Goal: Browse casually: Explore the website without a specific task or goal

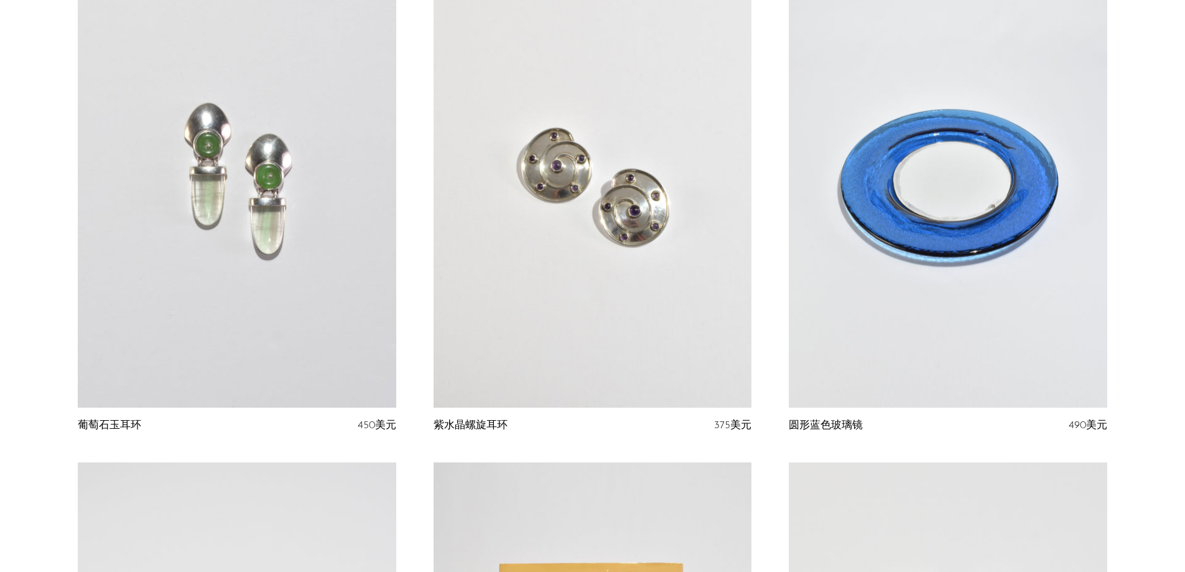
scroll to position [187, 0]
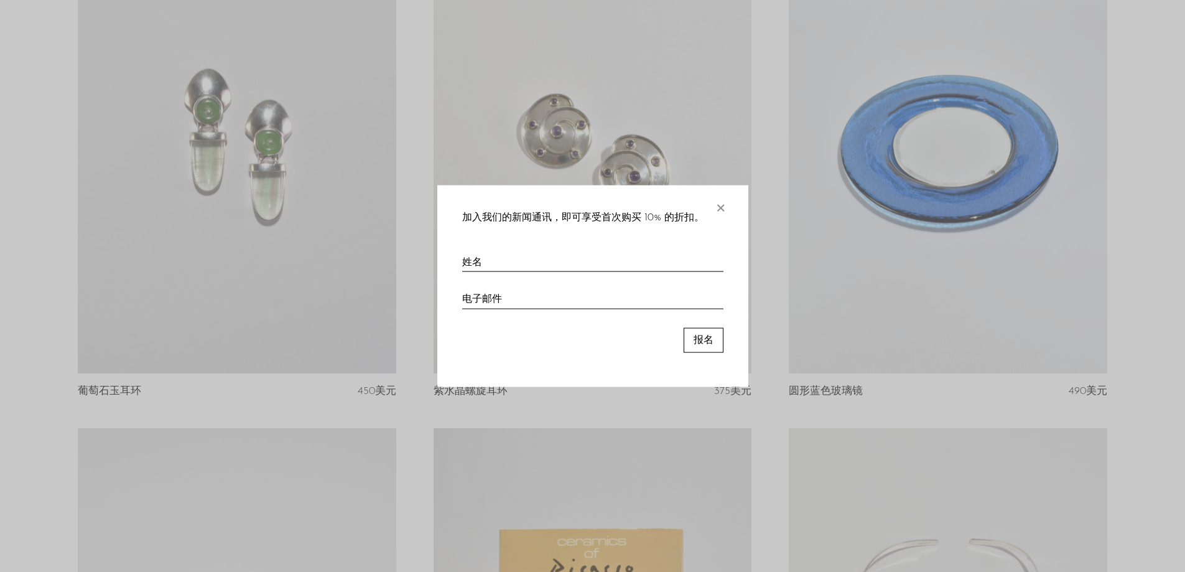
click at [722, 208] on font "×" at bounding box center [720, 204] width 12 height 25
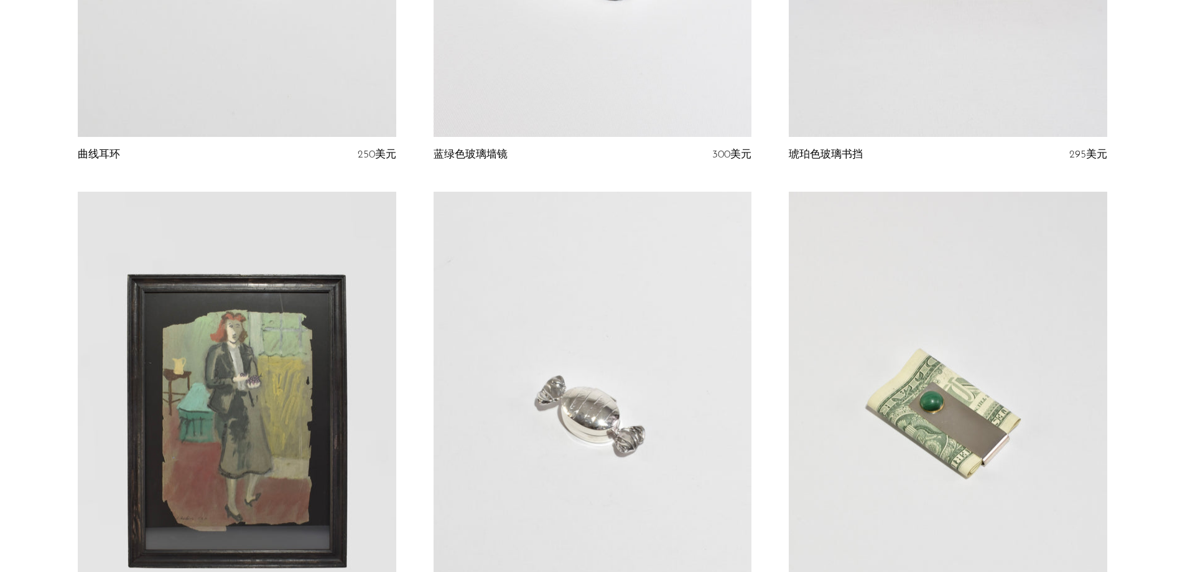
scroll to position [5838, 0]
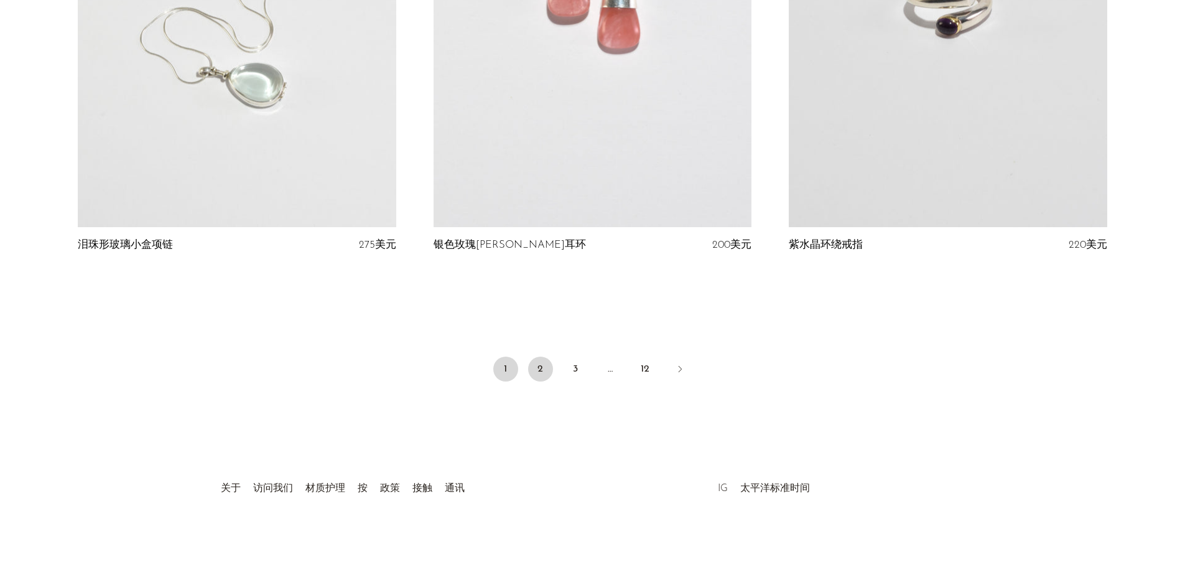
click at [536, 371] on link "2" at bounding box center [540, 368] width 25 height 25
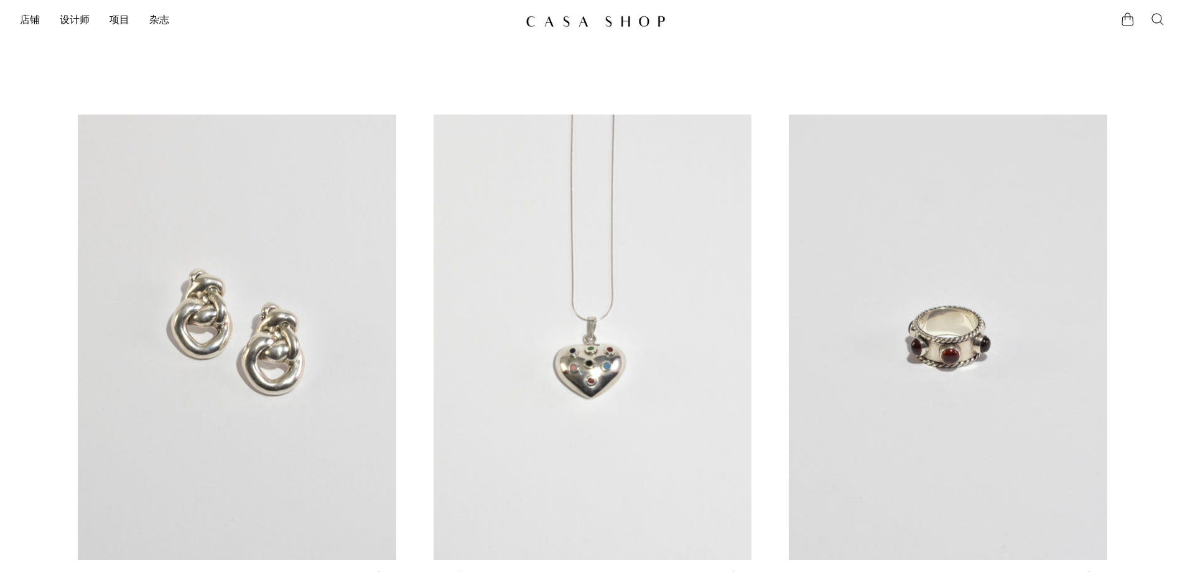
click at [26, 19] on font "店铺" at bounding box center [30, 21] width 20 height 10
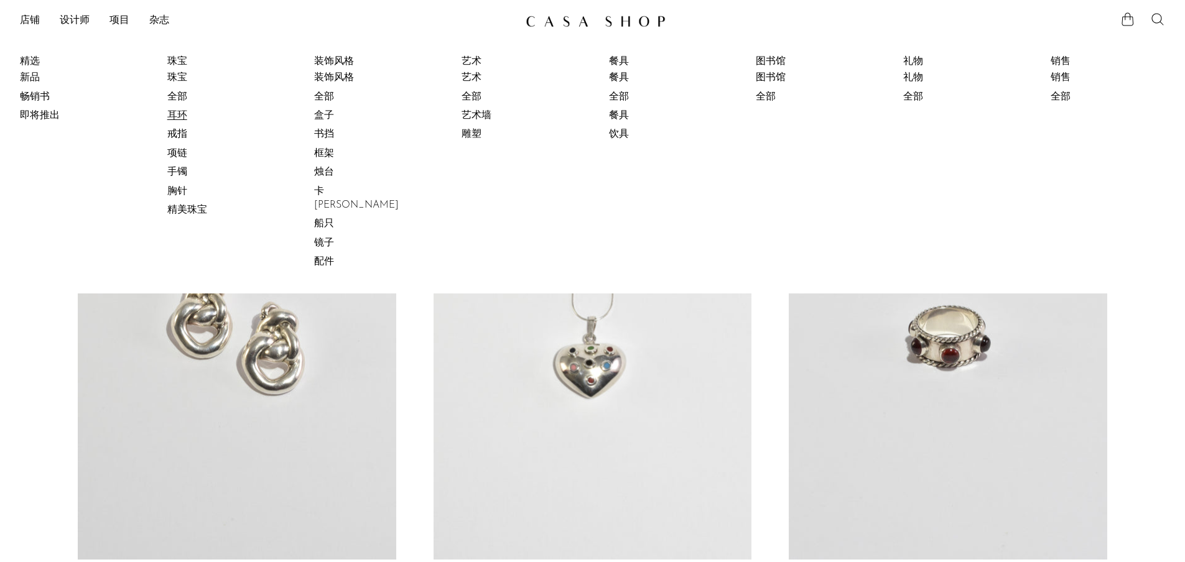
click at [178, 117] on font "耳环" at bounding box center [177, 116] width 20 height 10
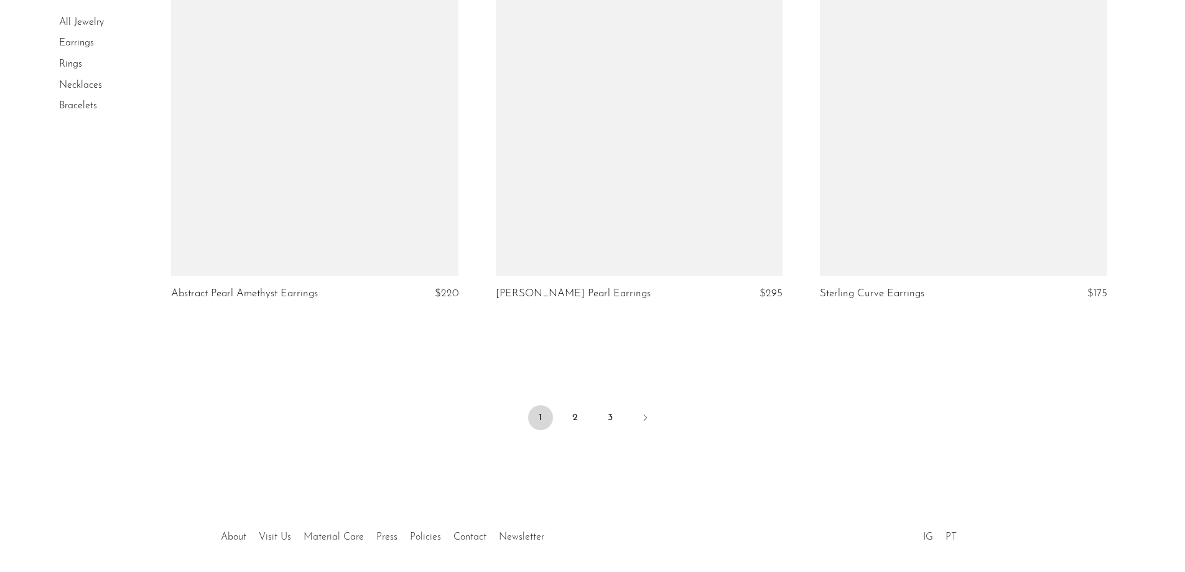
scroll to position [5315, 0]
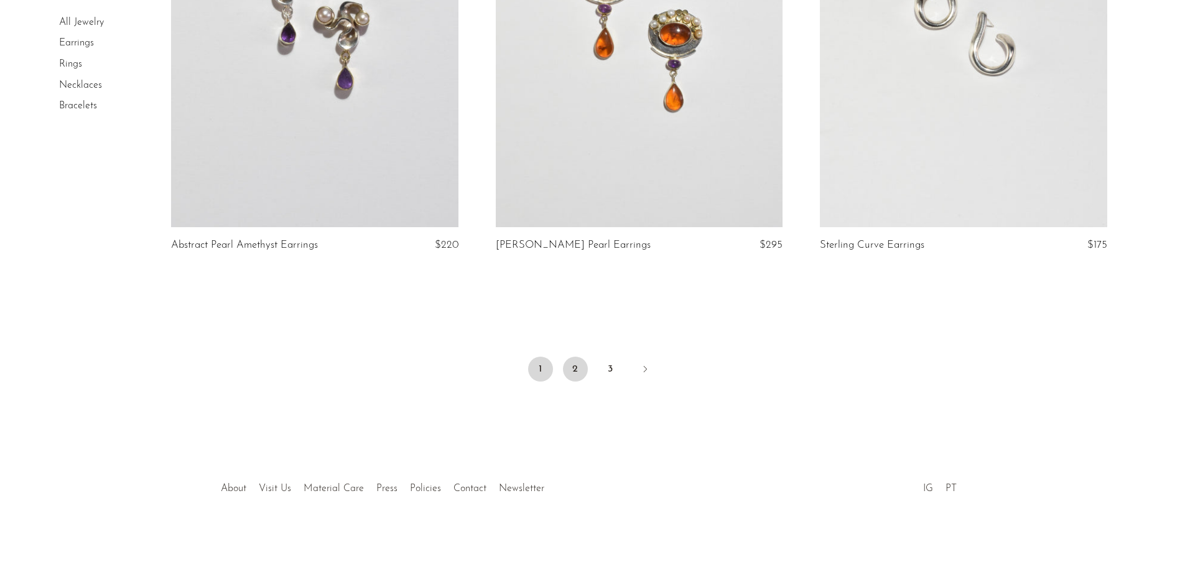
click at [578, 371] on link "2" at bounding box center [575, 368] width 25 height 25
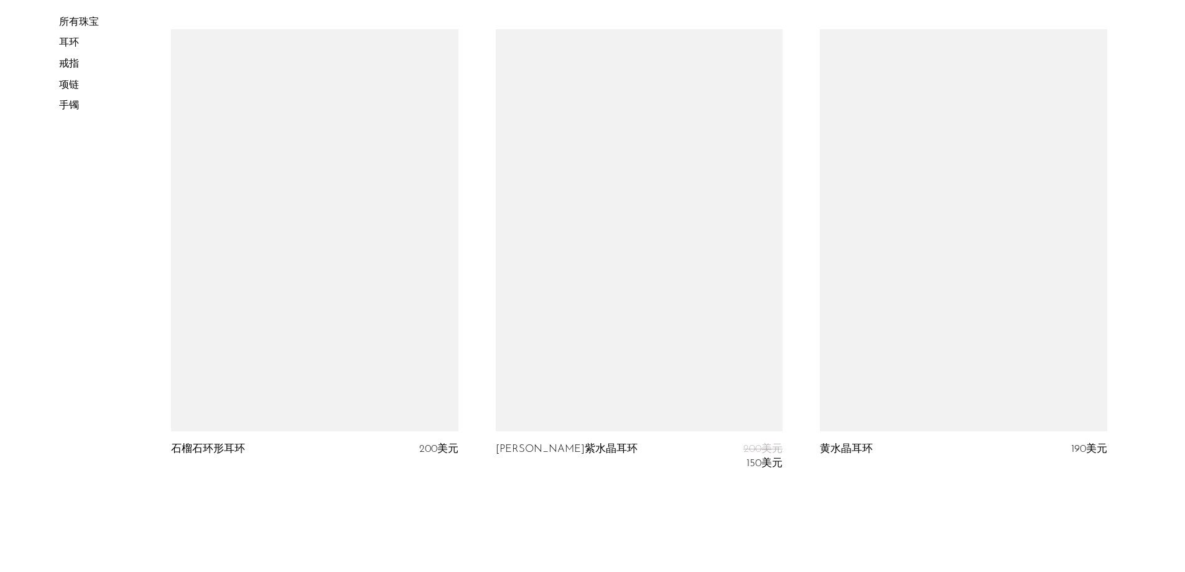
scroll to position [5150, 0]
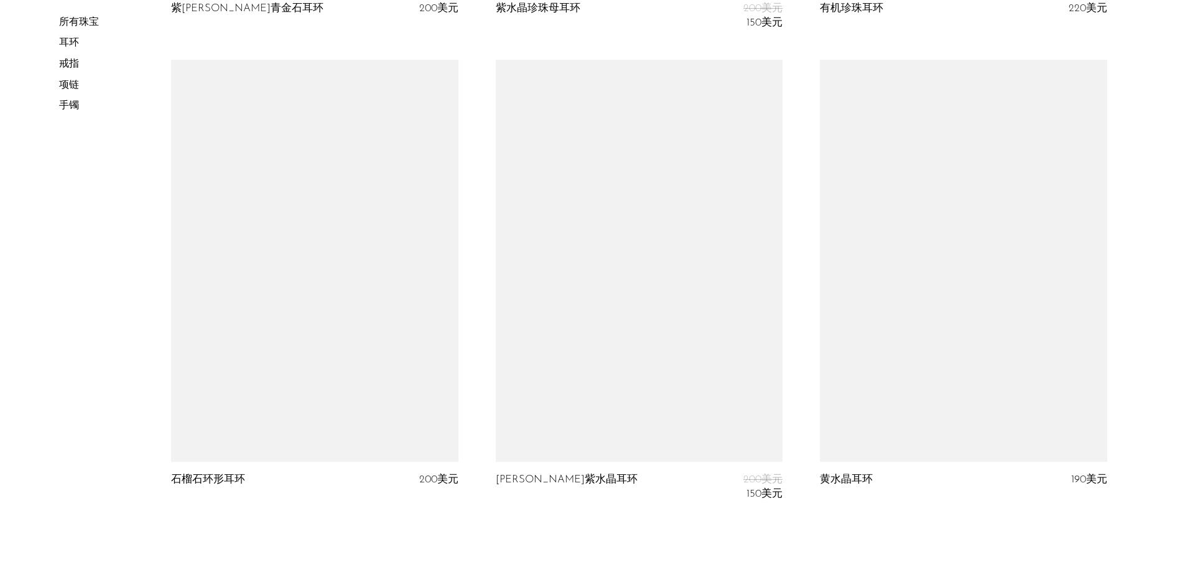
click at [64, 103] on font "手镯" at bounding box center [69, 106] width 20 height 10
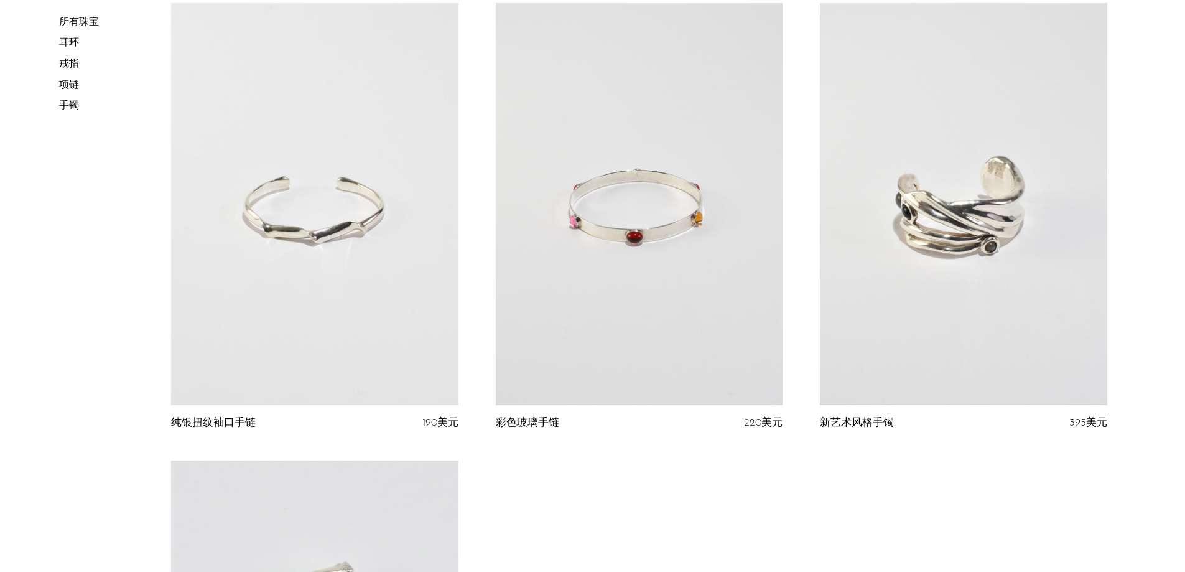
scroll to position [1460, 0]
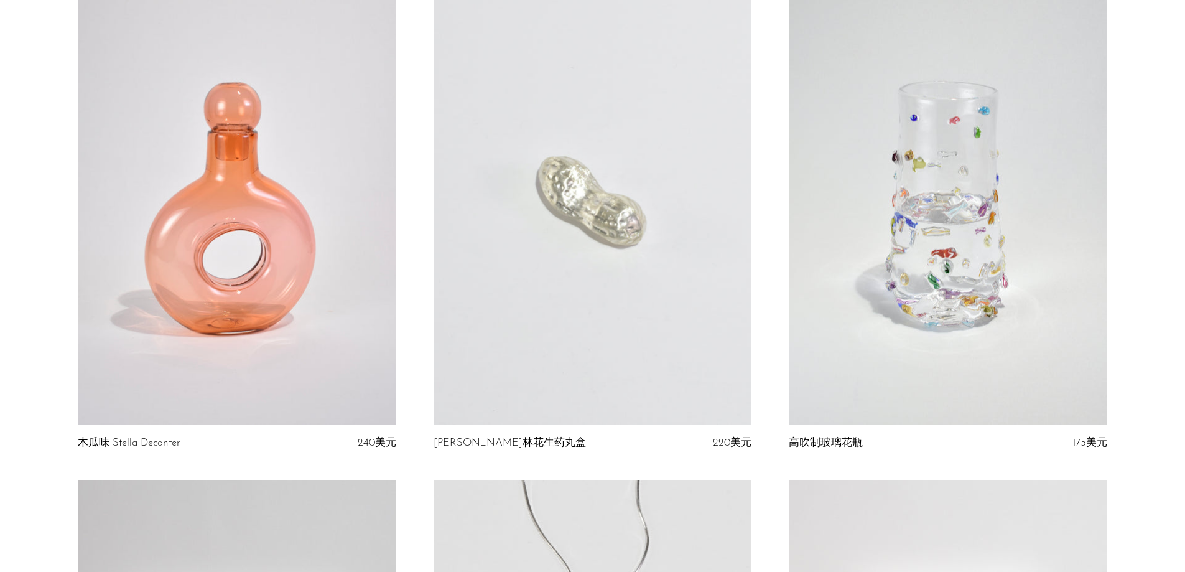
scroll to position [4168, 0]
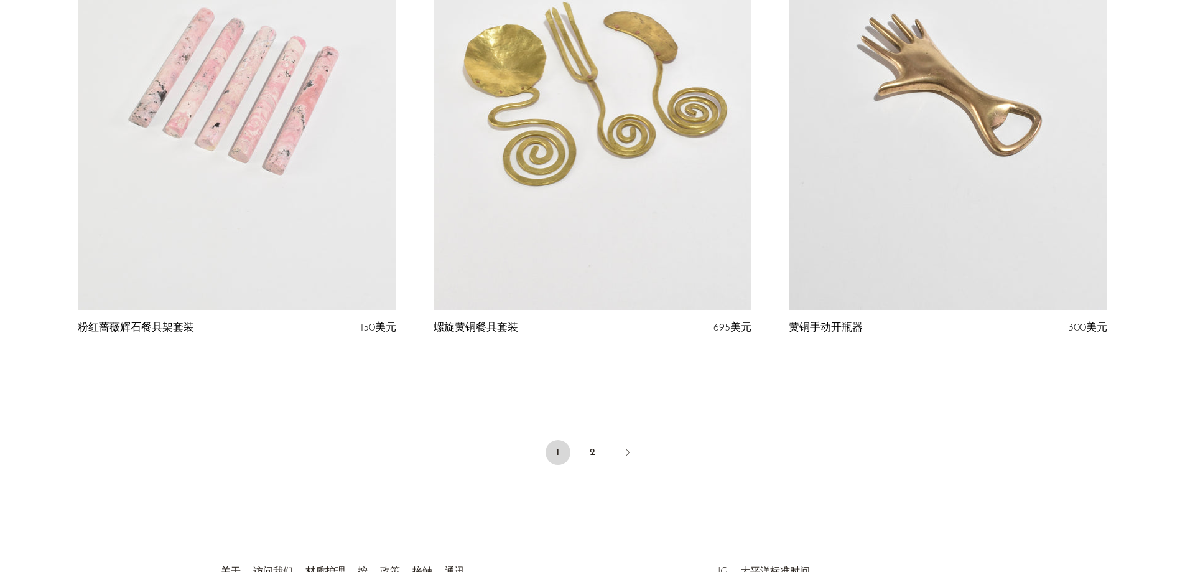
scroll to position [5838, 0]
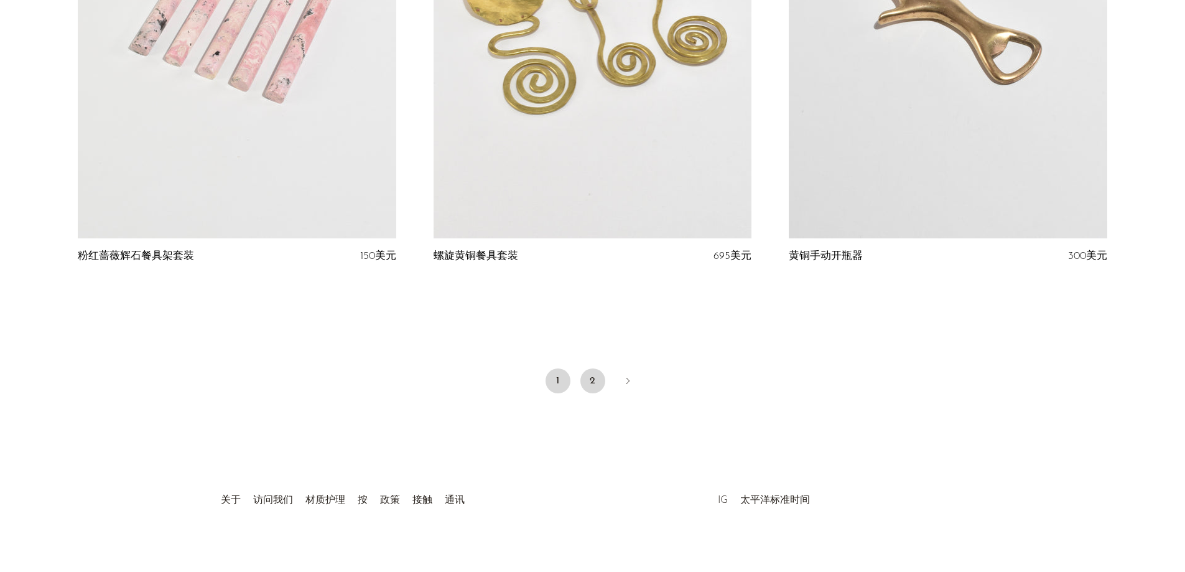
click at [590, 376] on font "2" at bounding box center [593, 381] width 6 height 10
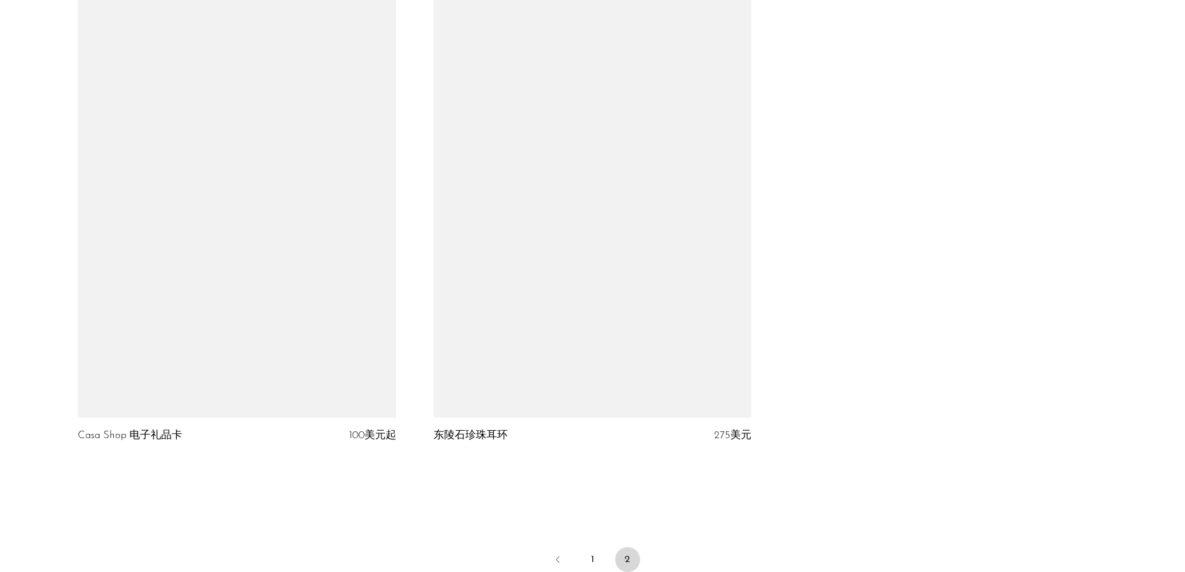
scroll to position [5838, 0]
